Goal: Transaction & Acquisition: Purchase product/service

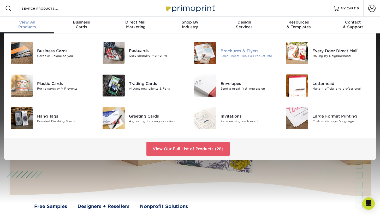
click at [204, 54] on img at bounding box center [205, 53] width 22 height 22
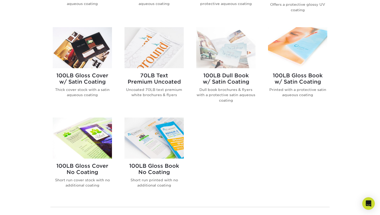
scroll to position [295, 0]
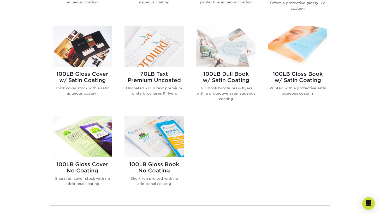
click at [89, 142] on img at bounding box center [82, 136] width 59 height 41
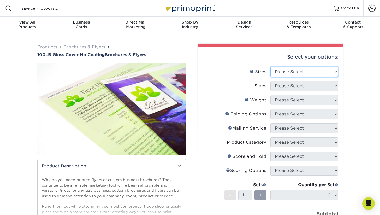
click at [293, 71] on select "Please Select 3.67" x 8.5" 4" x 8.5" 4" x 8.5" 4" x 11" 4" x 12" 4.25" x 11" 4.…" at bounding box center [304, 72] width 68 height 10
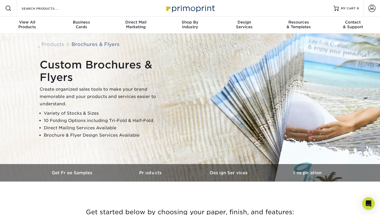
click at [105, 7] on div "Resources Menu Search Products Account SIGN IN CREATE AN ACCOUNT forgot passwor…" at bounding box center [190, 8] width 380 height 17
click at [48, 9] on input "Search Products" at bounding box center [46, 8] width 51 height 6
type input "2"
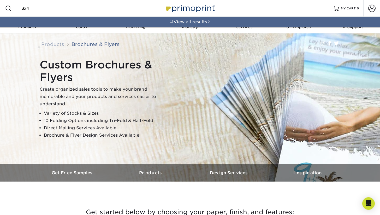
type input "3x4"
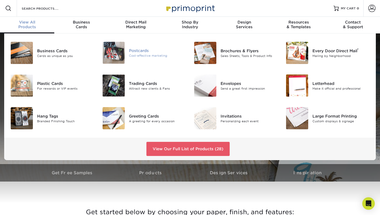
click at [147, 52] on div "Postcards" at bounding box center [157, 51] width 57 height 6
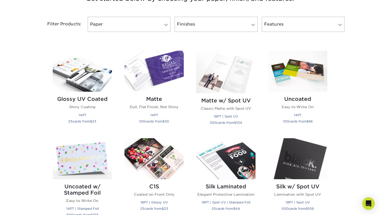
scroll to position [228, 0]
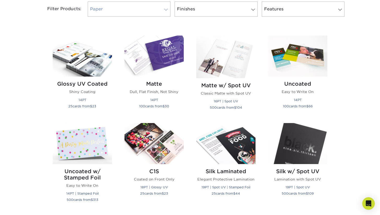
click at [145, 13] on link "Paper" at bounding box center [129, 9] width 83 height 15
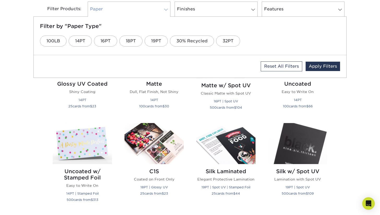
click at [145, 13] on link "Paper" at bounding box center [129, 9] width 83 height 15
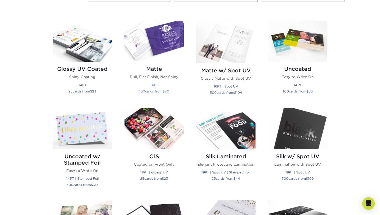
scroll to position [243, 0]
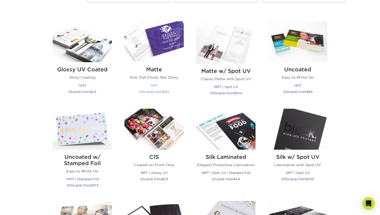
click at [152, 50] on img at bounding box center [153, 41] width 59 height 41
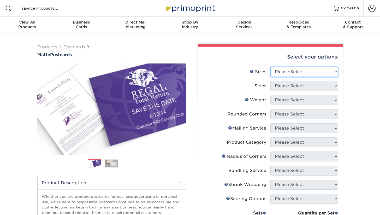
click at [307, 69] on select "Please Select 1.5" x 7" 2" x 4" 2" x 6" 2" x 7" 2" x 8" 2.12" x 5.5" 2.125" x 5…" at bounding box center [304, 72] width 68 height 10
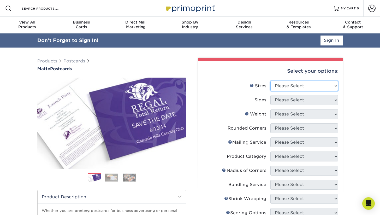
select select "3.00x4.00"
click at [270, 81] on select "Please Select 1.5" x 7" 2" x 4" 2" x 6" 2" x 7" 2" x 8" 2.12" x 5.5" 2.125" x 5…" at bounding box center [304, 86] width 68 height 10
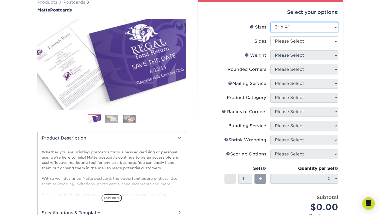
scroll to position [44, 0]
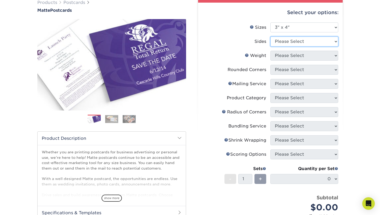
click at [283, 44] on select "Please Select Print Both Sides Print Front Only" at bounding box center [304, 42] width 68 height 10
select select "13abbda7-1d64-4f25-8bb2-c179b224825d"
click at [270, 37] on select "Please Select Print Both Sides Print Front Only" at bounding box center [304, 42] width 68 height 10
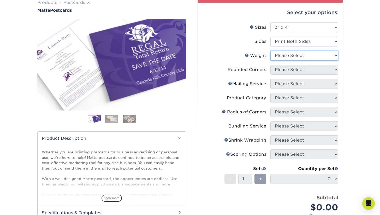
click at [301, 54] on select "Please Select 14PT 16PT" at bounding box center [304, 56] width 68 height 10
click at [270, 51] on select "Please Select 14PT 16PT" at bounding box center [304, 56] width 68 height 10
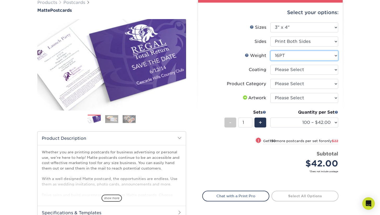
click at [308, 58] on select "Please Select 14PT 16PT" at bounding box center [304, 56] width 68 height 10
select select "14PT"
click at [270, 51] on select "Please Select 14PT 16PT" at bounding box center [304, 56] width 68 height 10
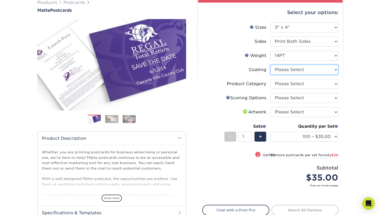
click at [306, 71] on select at bounding box center [304, 70] width 68 height 10
select select "121bb7b5-3b4d-429f-bd8d-bbf80e953313"
click at [270, 65] on select at bounding box center [304, 70] width 68 height 10
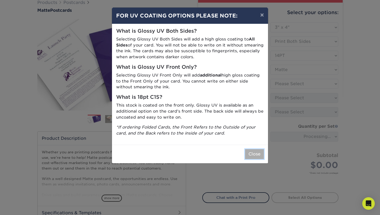
click at [254, 150] on button "Close" at bounding box center [254, 154] width 19 height 10
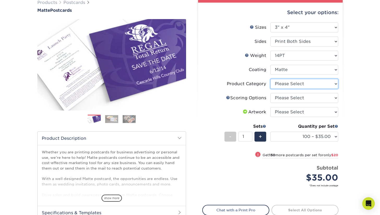
click at [305, 84] on select "Please Select Postcards" at bounding box center [304, 84] width 68 height 10
select select "9b7272e0-d6c8-4c3c-8e97-d3a1bcdab858"
click at [270, 79] on select "Please Select Postcards" at bounding box center [304, 84] width 68 height 10
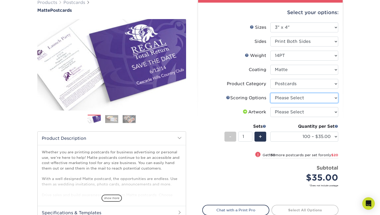
click at [299, 99] on select "Please Select No Scoring One Score" at bounding box center [304, 98] width 68 height 10
select select "16ebe401-5398-422d-8cb0-f3adbb82deb5"
click at [270, 93] on select "Please Select No Scoring One Score" at bounding box center [304, 98] width 68 height 10
click at [226, 98] on link "Scoring Help" at bounding box center [228, 97] width 4 height 4
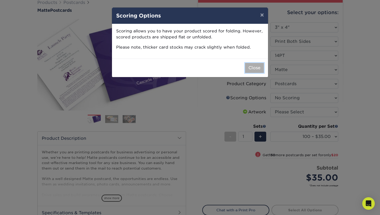
click at [254, 70] on button "Close" at bounding box center [254, 68] width 19 height 10
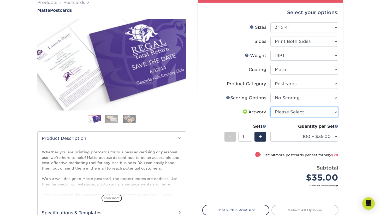
click at [288, 111] on select "Please Select I will upload files I need a design - $150" at bounding box center [304, 112] width 68 height 10
select select "upload"
click at [270, 107] on select "Please Select I will upload files I need a design - $150" at bounding box center [304, 112] width 68 height 10
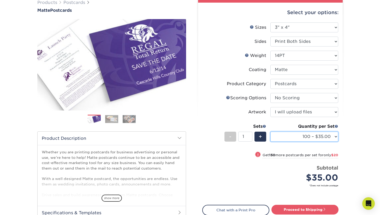
click at [312, 134] on select "100 – $35.00 250 – $55.00 500 – $73.00 1000 – $84.00 2500 – $136.00 5000 – $209…" at bounding box center [304, 136] width 68 height 10
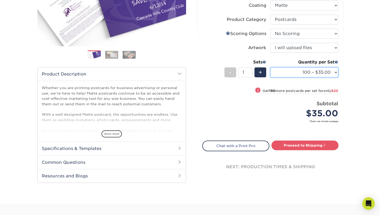
scroll to position [0, 0]
